Goal: Information Seeking & Learning: Learn about a topic

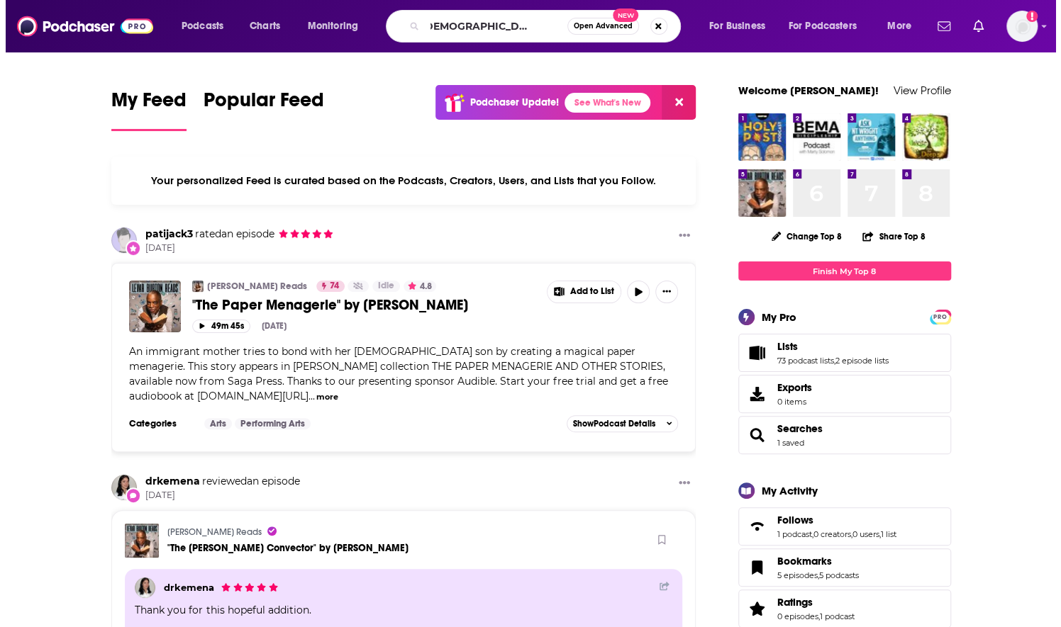
scroll to position [0, 34]
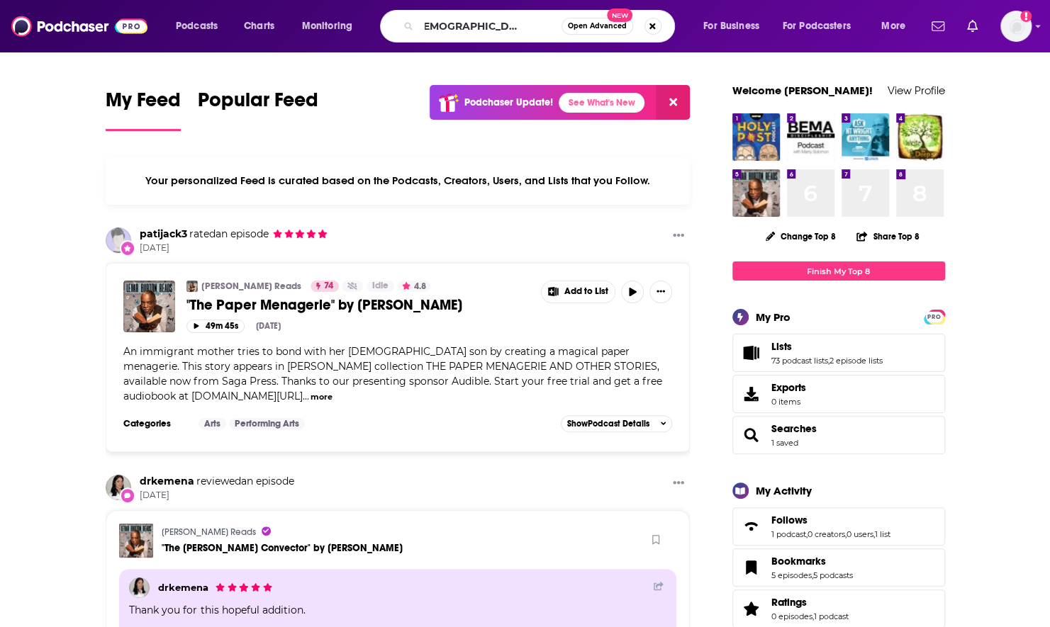
type input "the [DEMOGRAPHIC_DATA] parenting podcast"
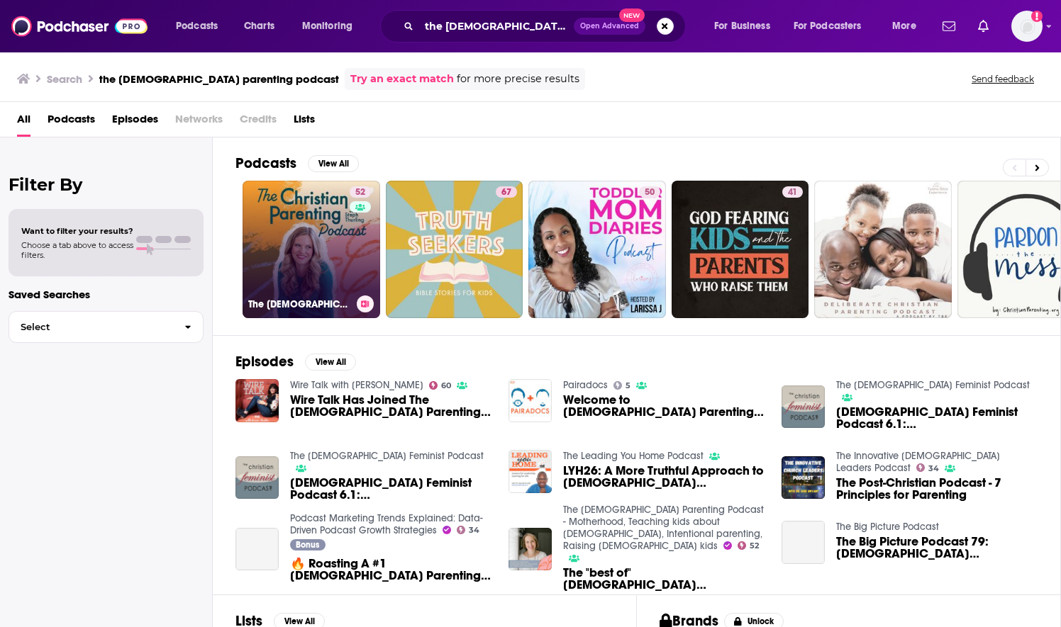
click at [311, 257] on link "52 The [DEMOGRAPHIC_DATA] Parenting Podcast - Motherhood, Teaching kids about […" at bounding box center [311, 250] width 138 height 138
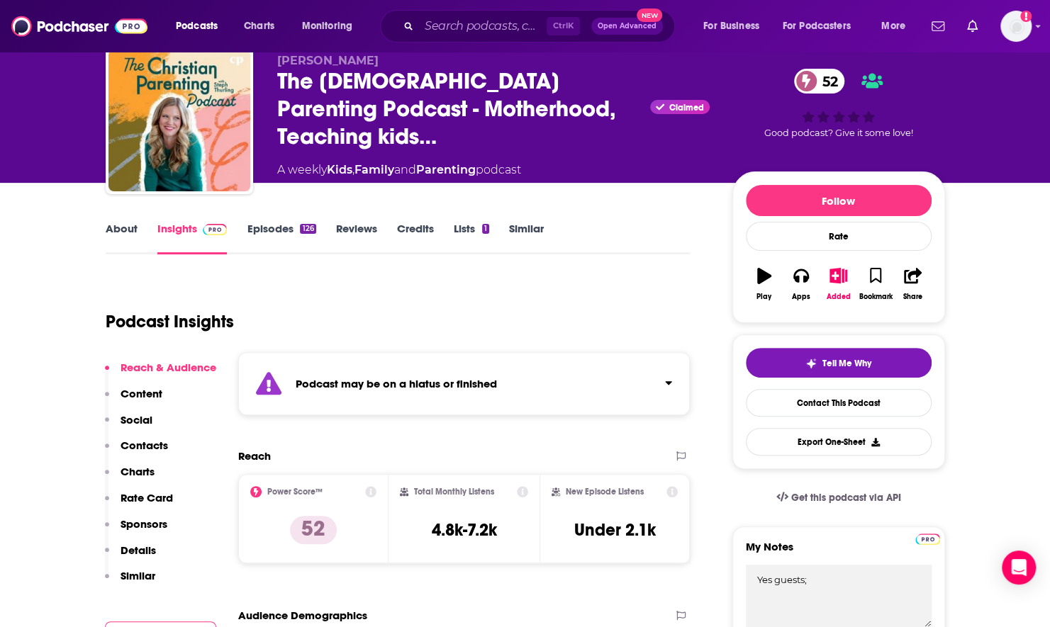
scroll to position [71, 0]
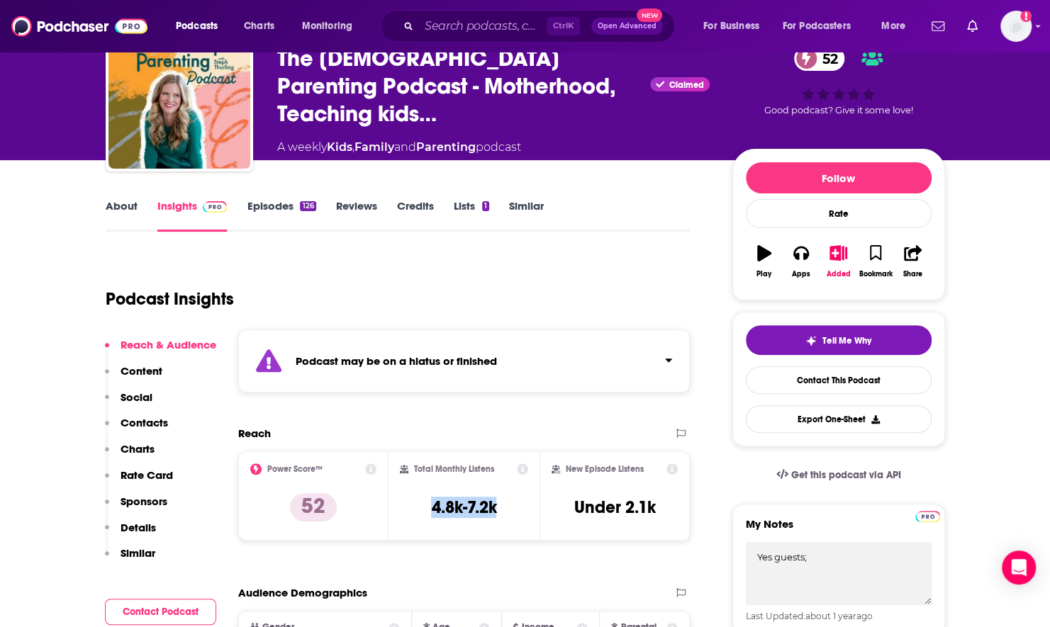
drag, startPoint x: 469, startPoint y: 506, endPoint x: 425, endPoint y: 506, distance: 44.0
click at [425, 506] on div "Total Monthly Listens 4.8k-7.2k" at bounding box center [464, 496] width 128 height 65
copy h3 "4.8k-7.2k"
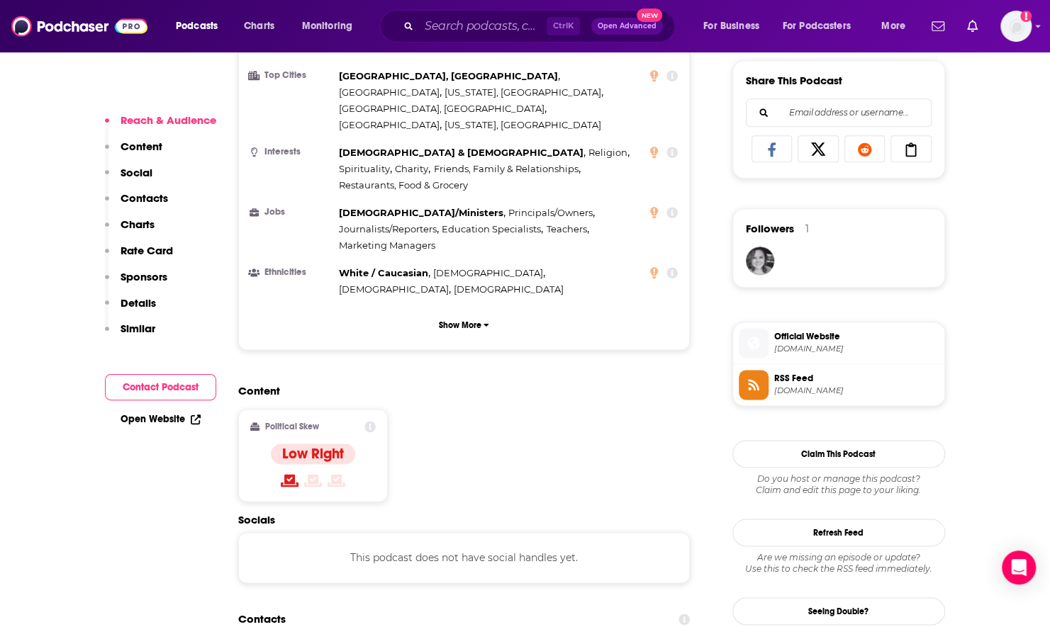
scroll to position [922, 0]
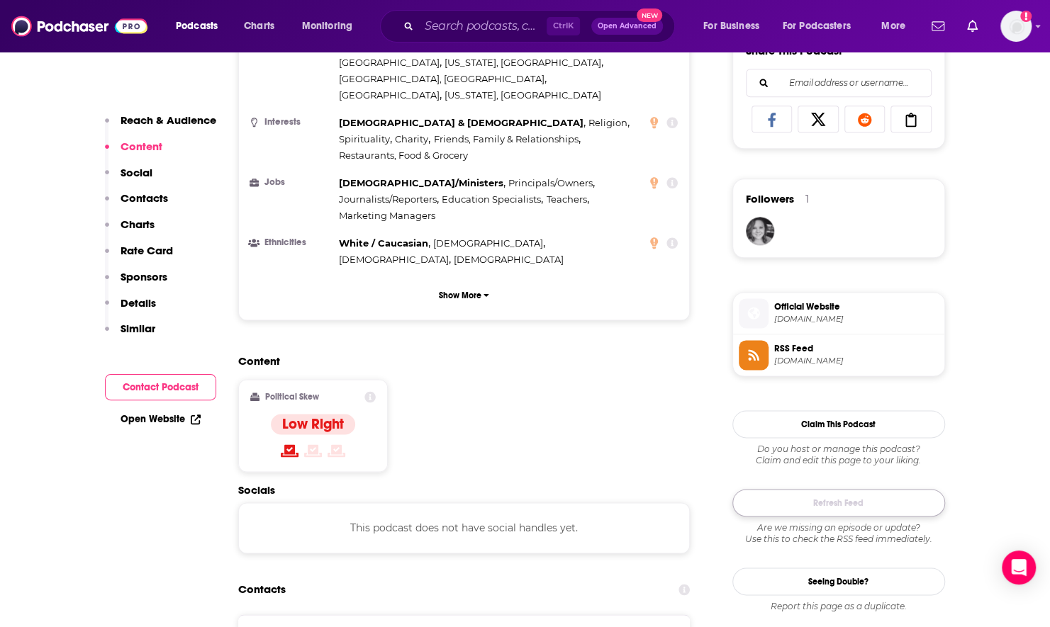
click at [874, 501] on button "Refresh Feed" at bounding box center [838, 503] width 213 height 28
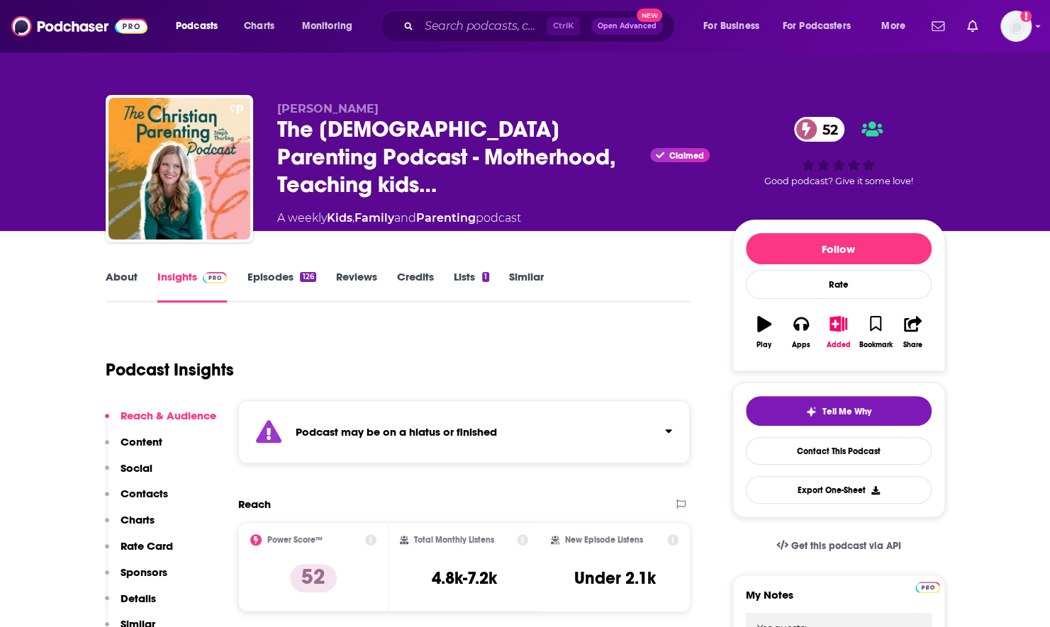
click at [108, 277] on link "About" at bounding box center [122, 286] width 32 height 33
